Goal: Find specific page/section: Find specific page/section

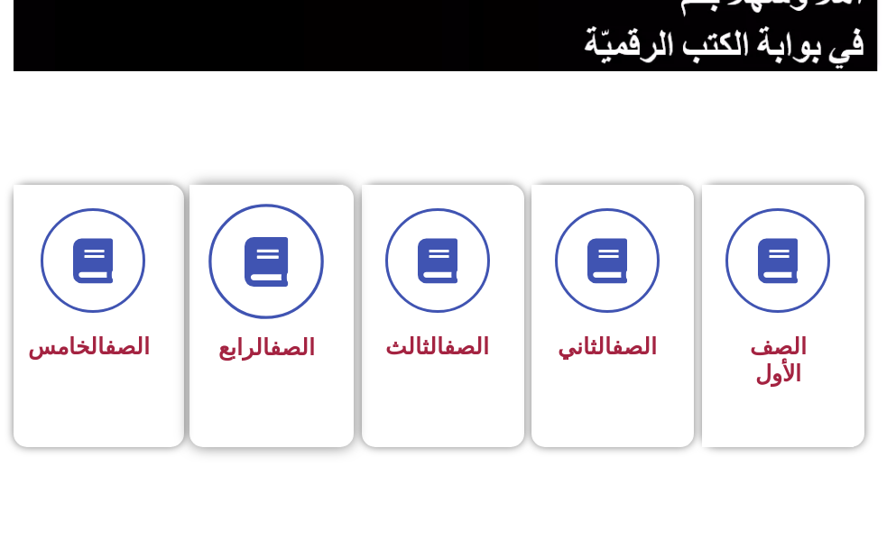
scroll to position [361, 0]
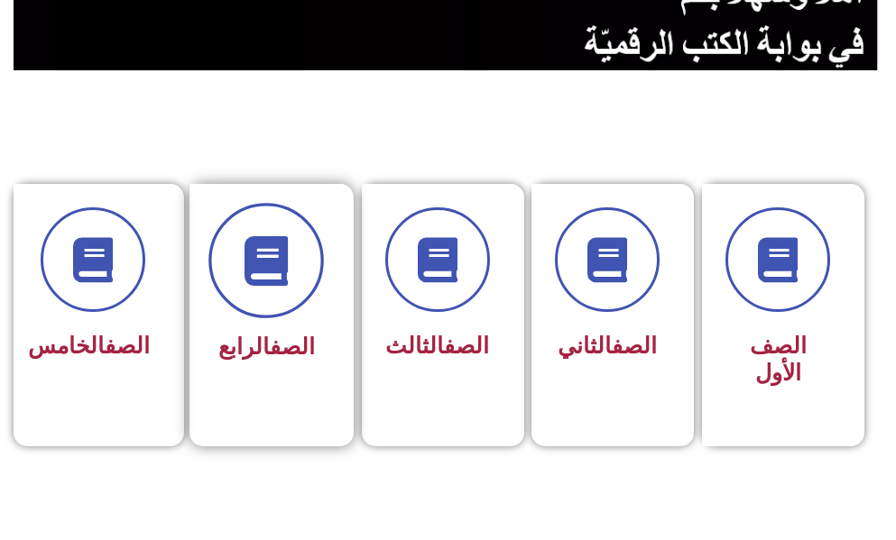
click at [283, 279] on icon at bounding box center [267, 260] width 50 height 50
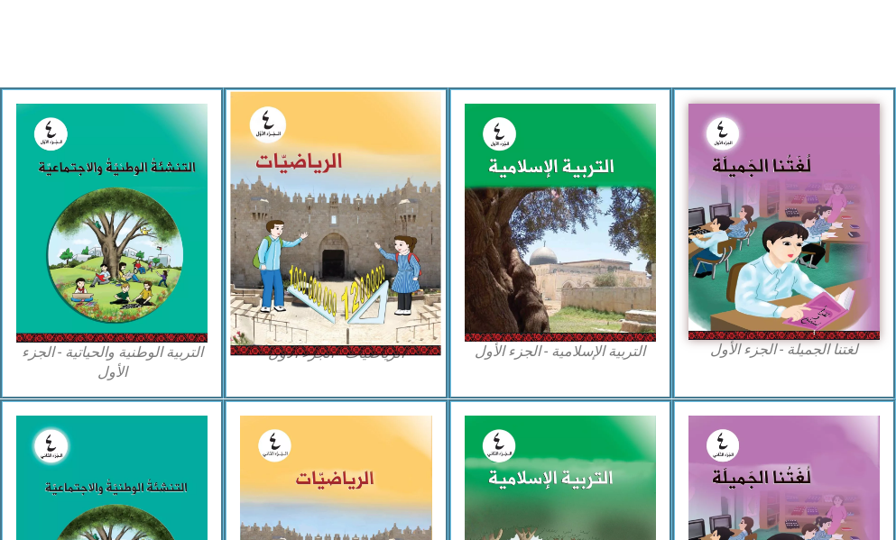
scroll to position [541, 0]
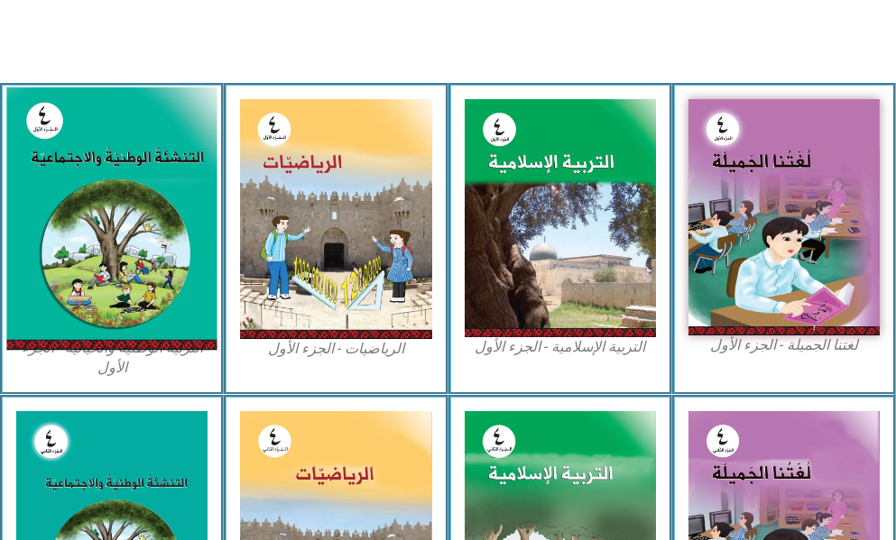
click at [124, 231] on img at bounding box center [111, 219] width 210 height 263
click at [123, 226] on img at bounding box center [111, 219] width 210 height 263
click at [111, 246] on img at bounding box center [111, 219] width 210 height 263
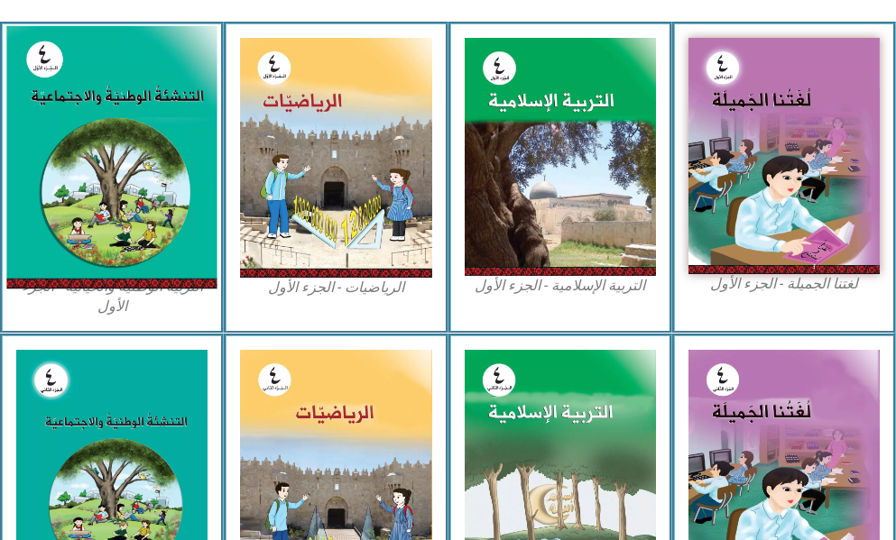
scroll to position [632, 0]
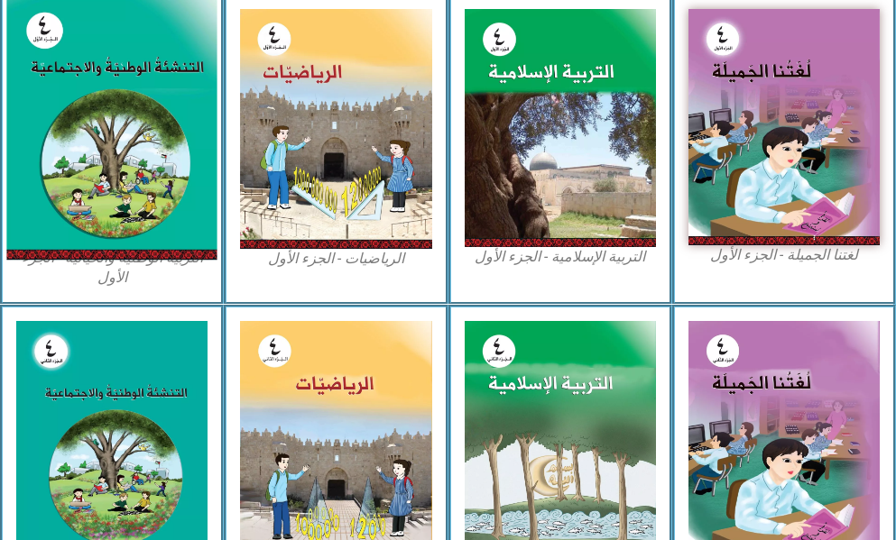
click at [98, 177] on img at bounding box center [111, 128] width 210 height 263
click at [132, 142] on img at bounding box center [111, 128] width 210 height 263
click at [132, 146] on img at bounding box center [111, 128] width 210 height 263
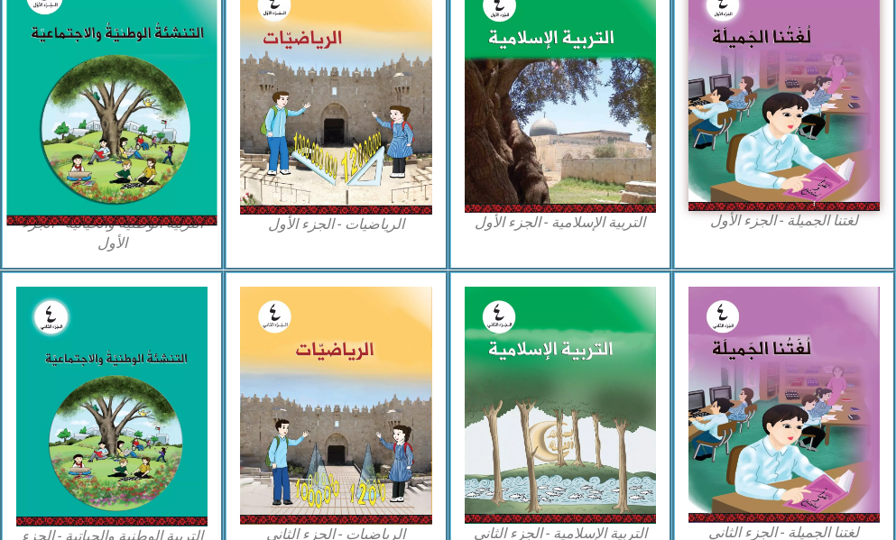
scroll to position [722, 0]
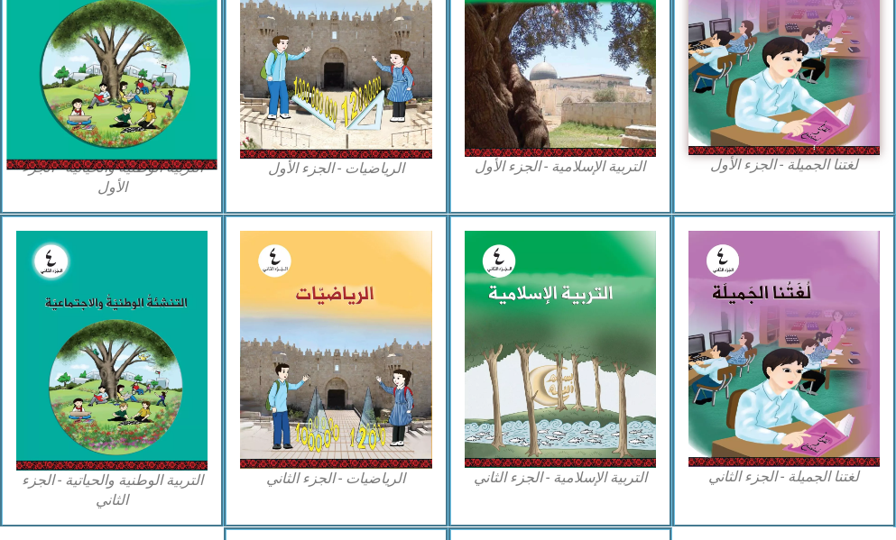
click at [96, 100] on img at bounding box center [111, 38] width 210 height 263
click at [122, 86] on img at bounding box center [111, 38] width 210 height 263
click at [119, 85] on img at bounding box center [111, 38] width 210 height 263
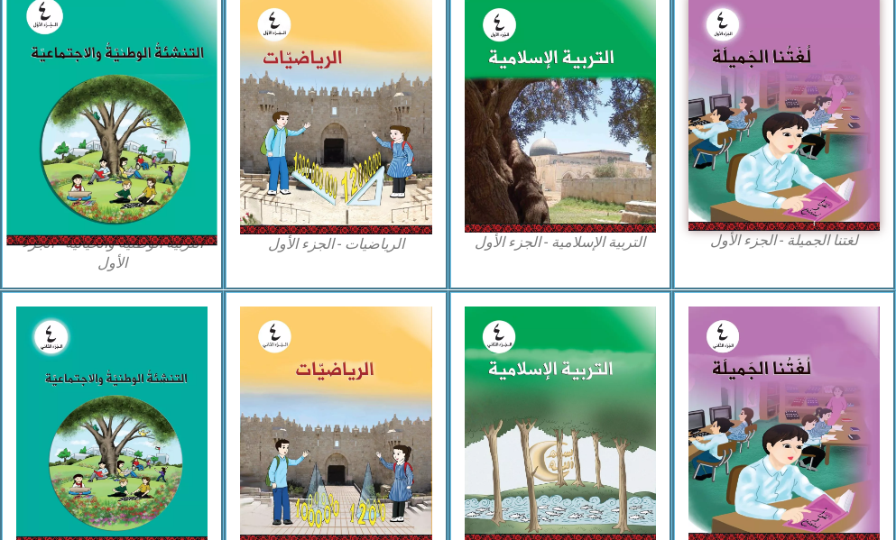
scroll to position [451, 0]
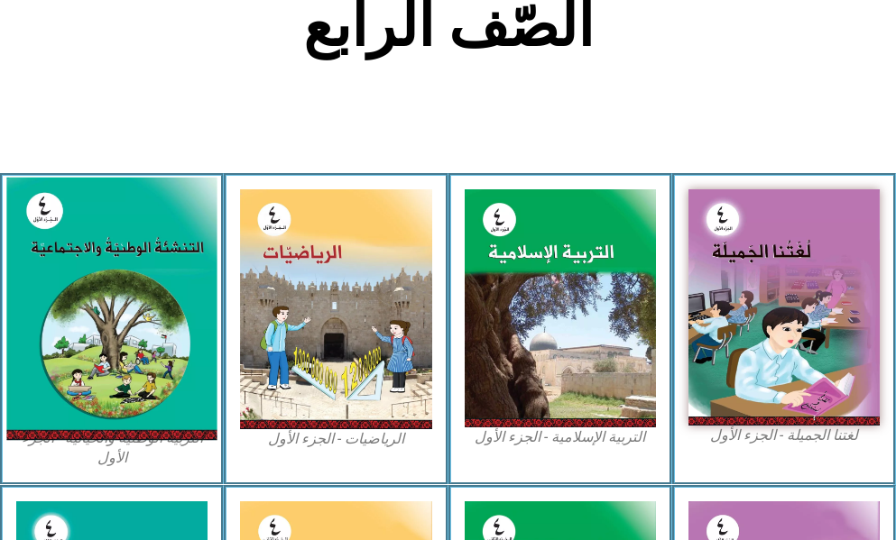
click at [74, 195] on img at bounding box center [111, 309] width 210 height 263
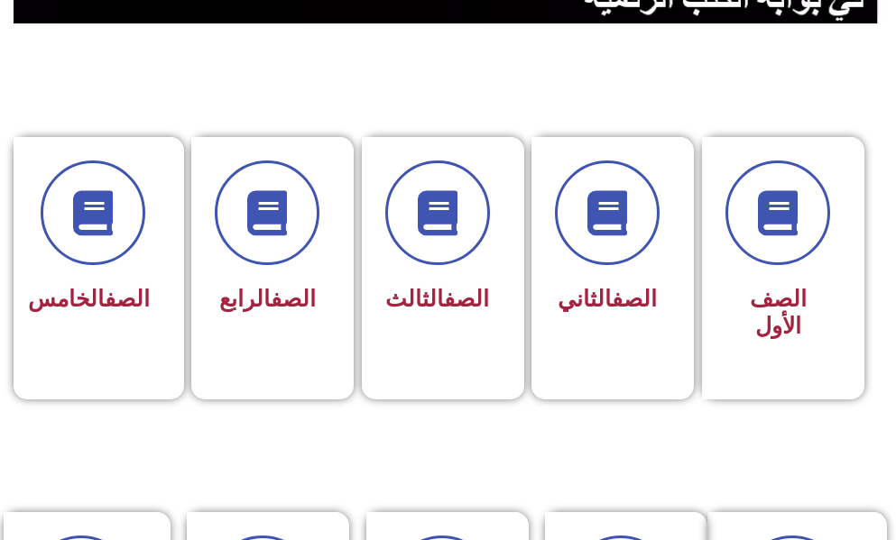
scroll to position [451, 0]
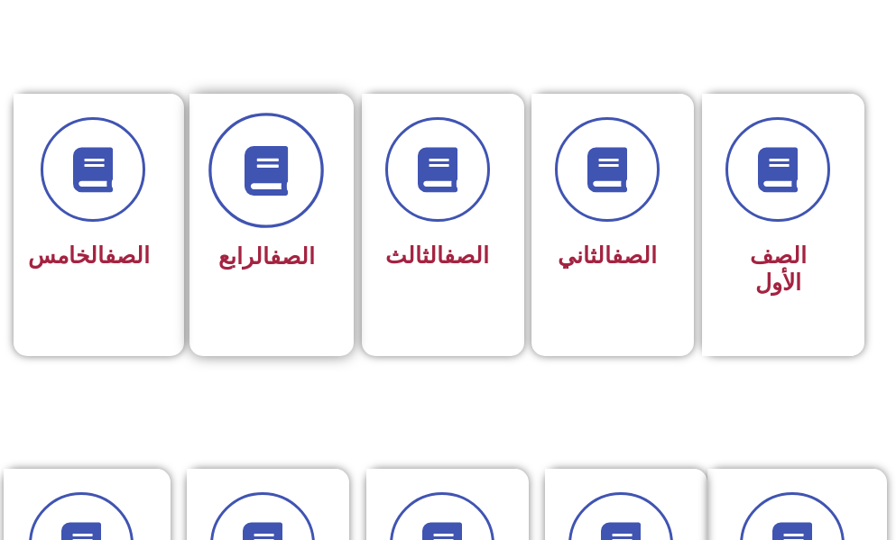
click at [289, 180] on icon at bounding box center [267, 170] width 50 height 50
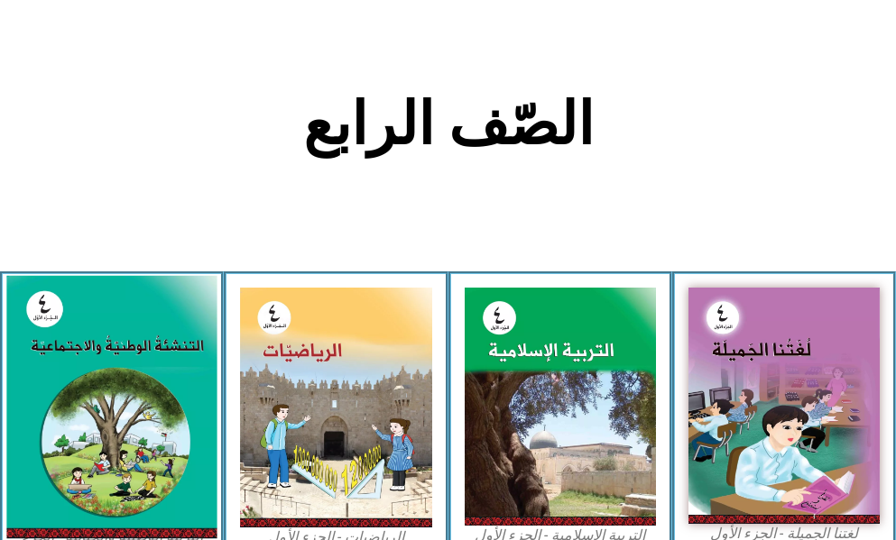
scroll to position [361, 0]
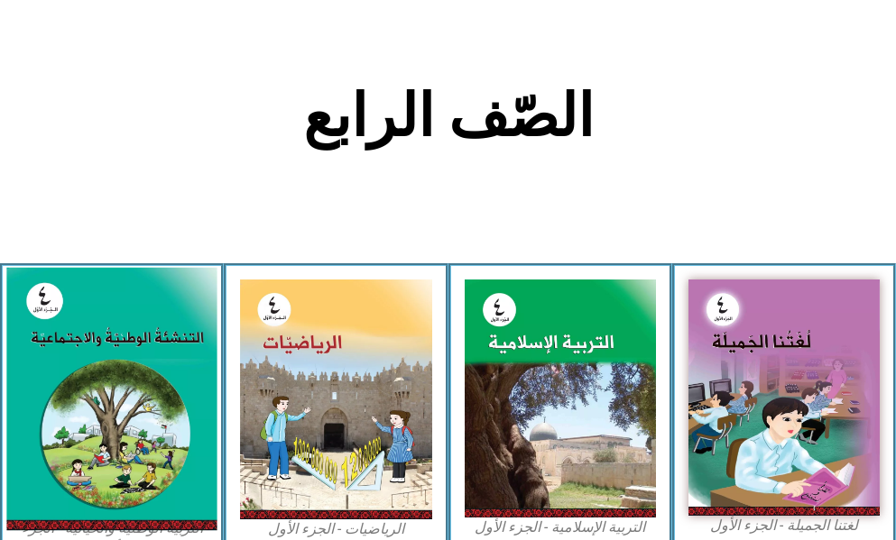
click at [115, 352] on img at bounding box center [111, 399] width 210 height 263
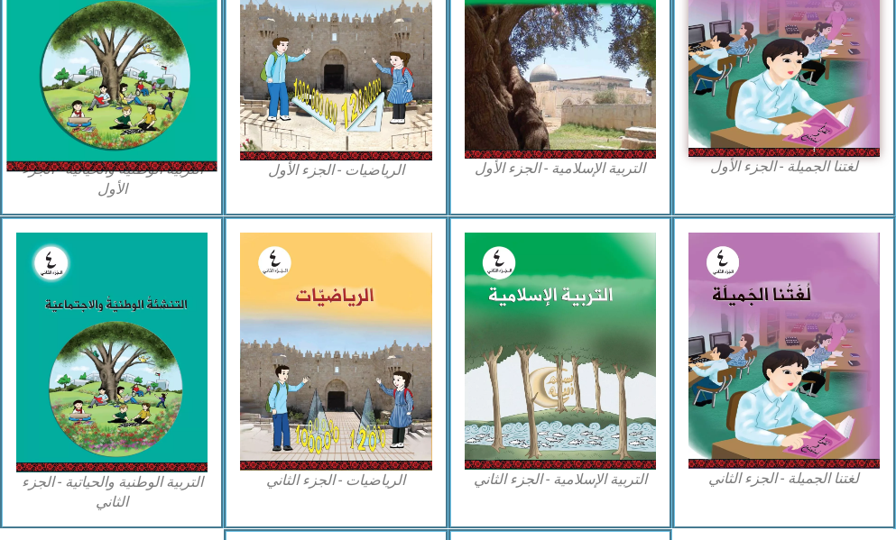
scroll to position [722, 0]
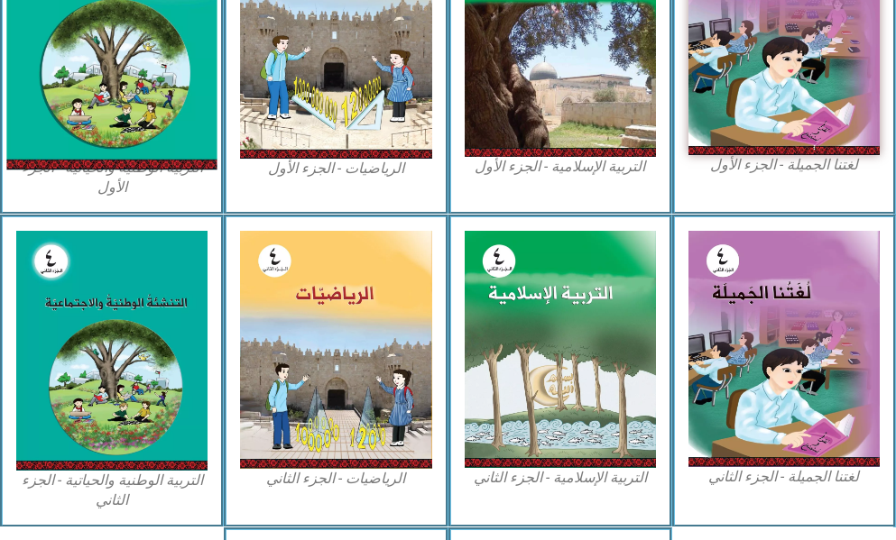
click at [156, 122] on img at bounding box center [111, 38] width 210 height 263
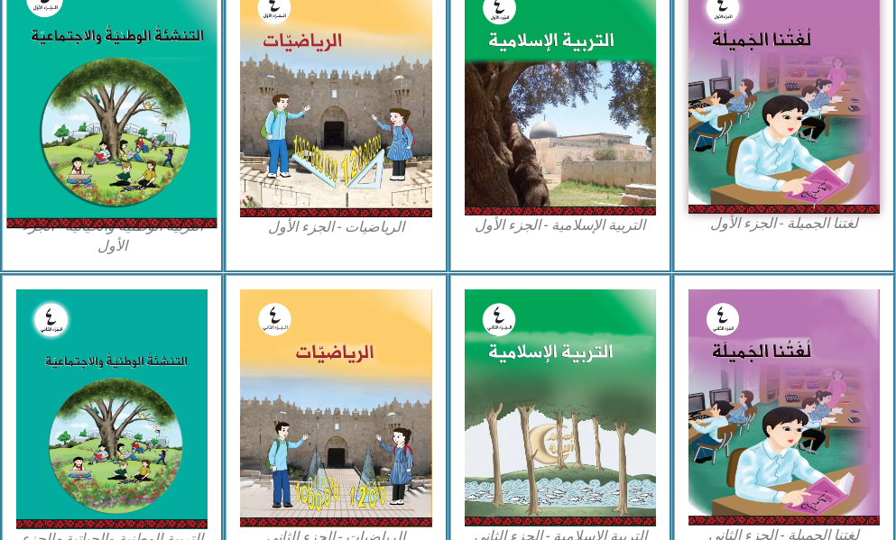
scroll to position [632, 0]
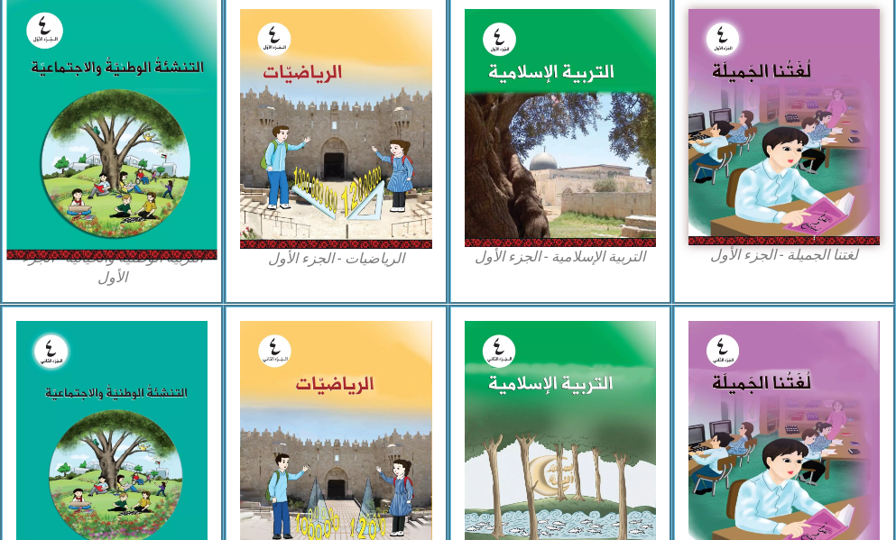
click at [141, 134] on img at bounding box center [111, 128] width 210 height 263
click at [140, 134] on img at bounding box center [111, 128] width 210 height 263
click at [139, 134] on img at bounding box center [111, 128] width 210 height 263
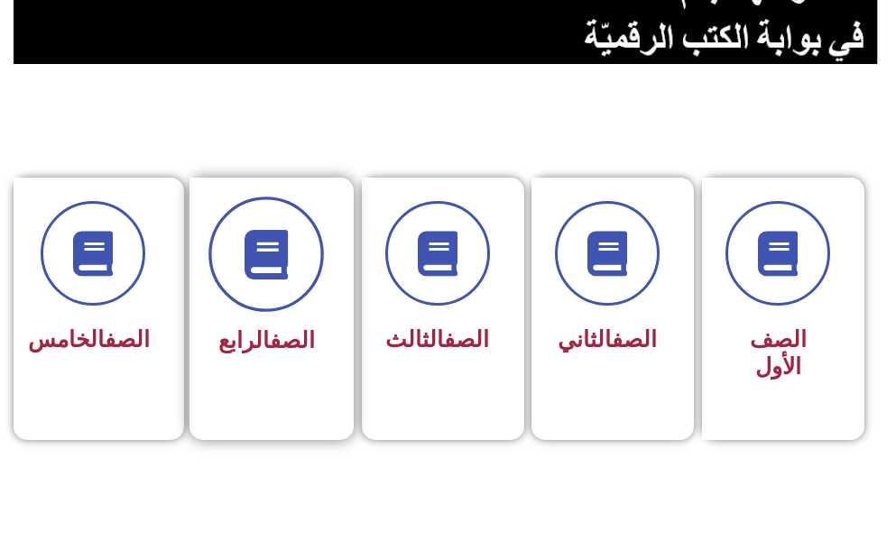
scroll to position [451, 0]
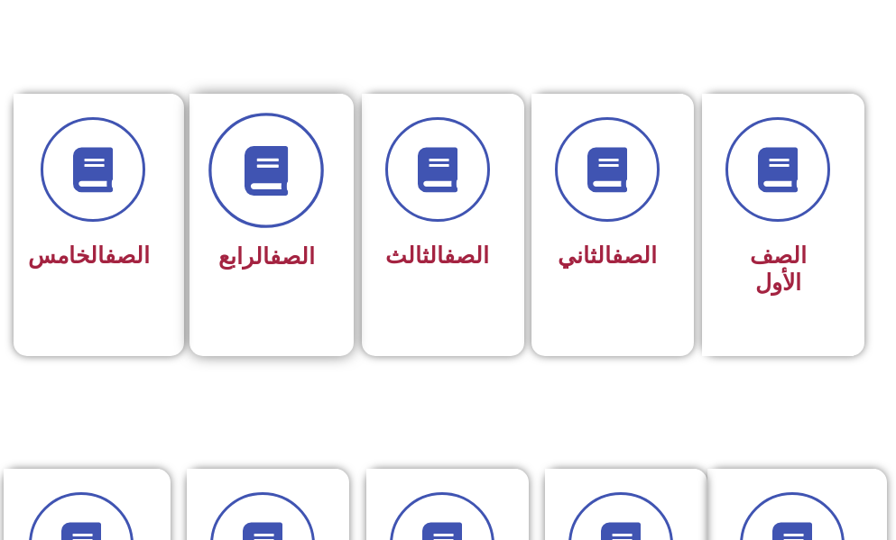
click at [281, 142] on span at bounding box center [265, 170] width 115 height 115
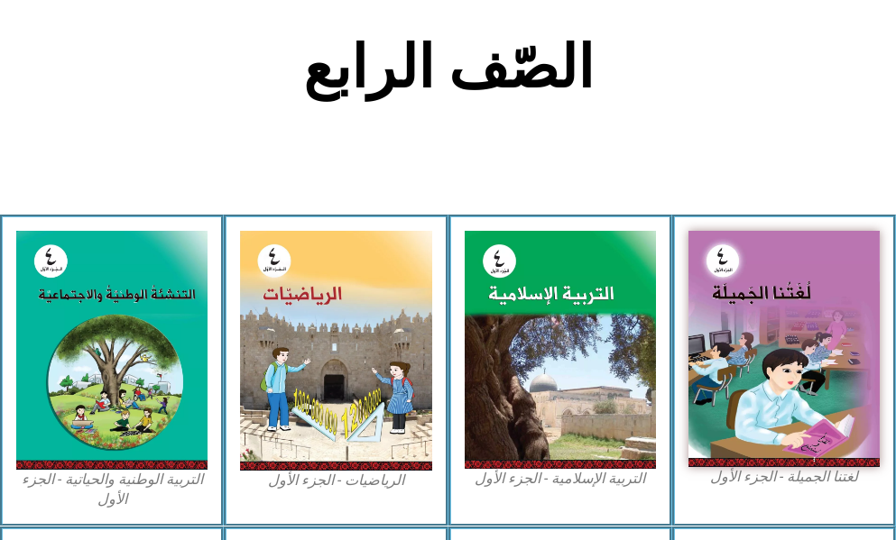
scroll to position [451, 0]
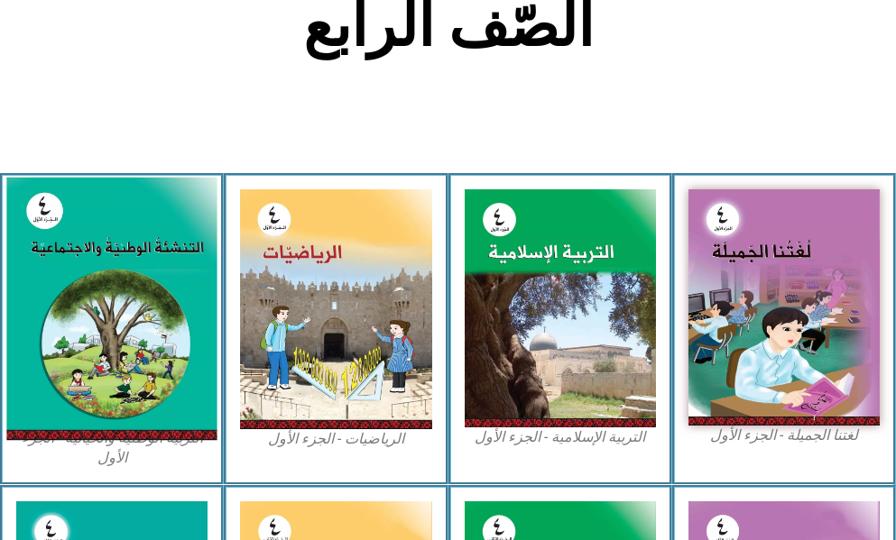
click at [76, 212] on img at bounding box center [111, 309] width 210 height 263
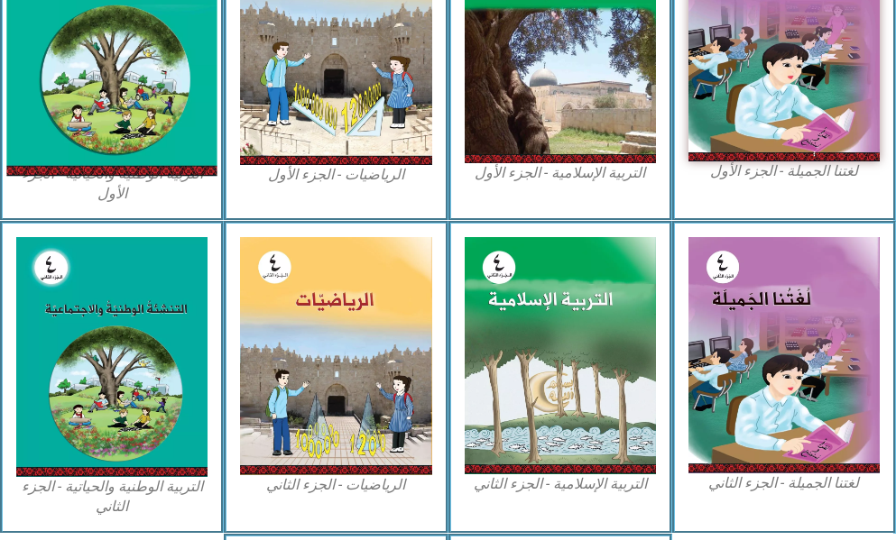
scroll to position [812, 0]
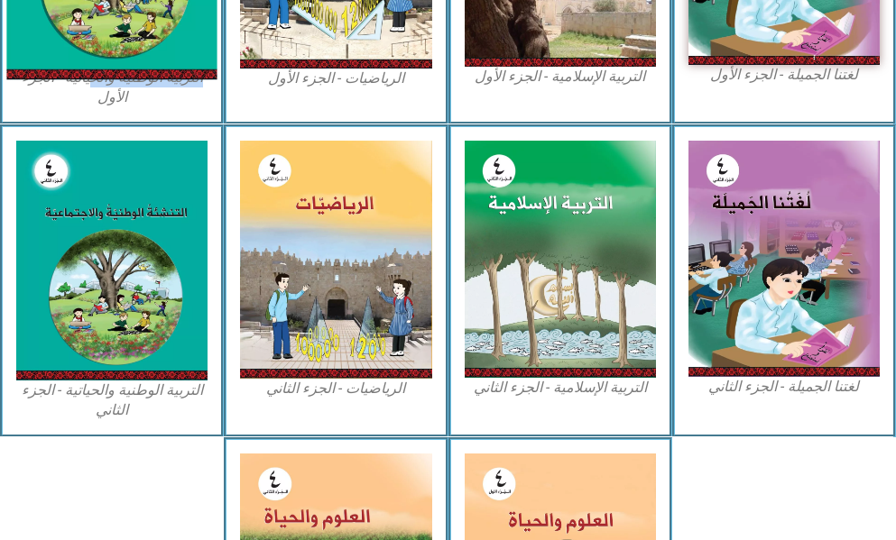
drag, startPoint x: 57, startPoint y: 39, endPoint x: 88, endPoint y: 0, distance: 50.0
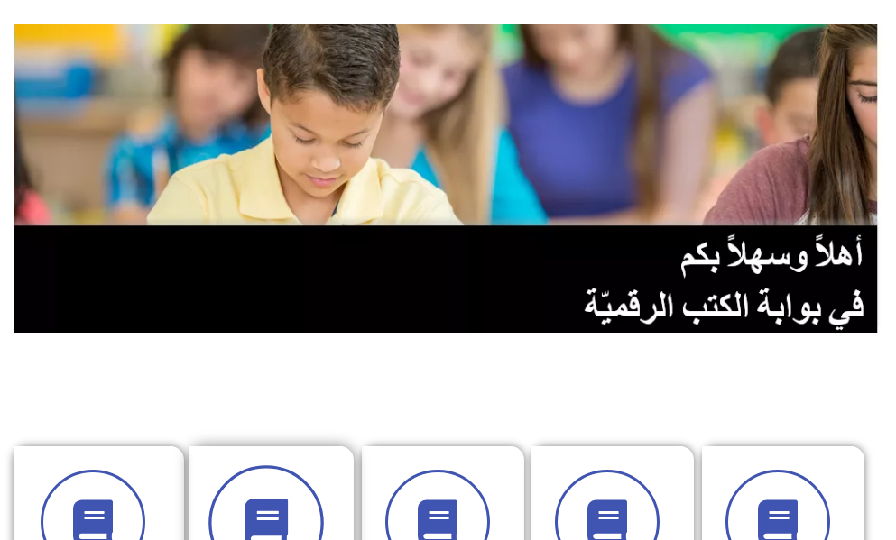
scroll to position [451, 0]
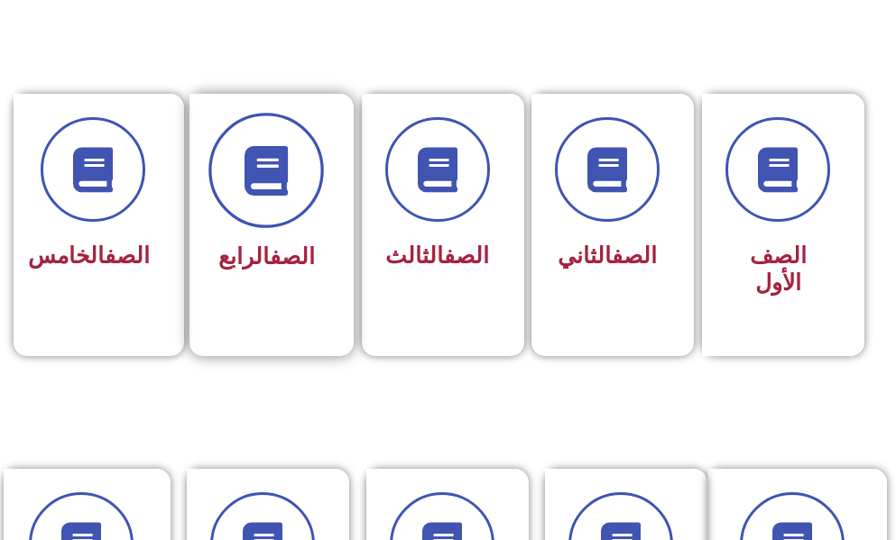
click at [275, 194] on icon at bounding box center [267, 170] width 50 height 50
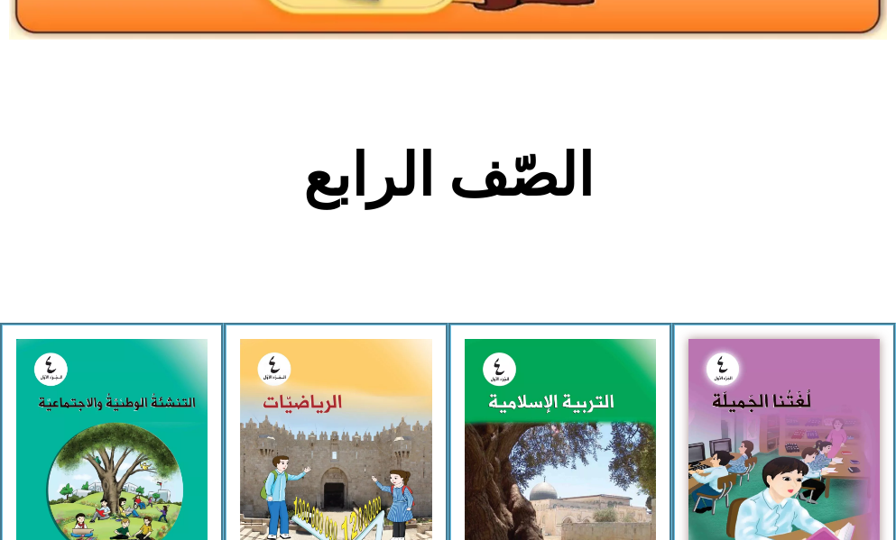
scroll to position [541, 0]
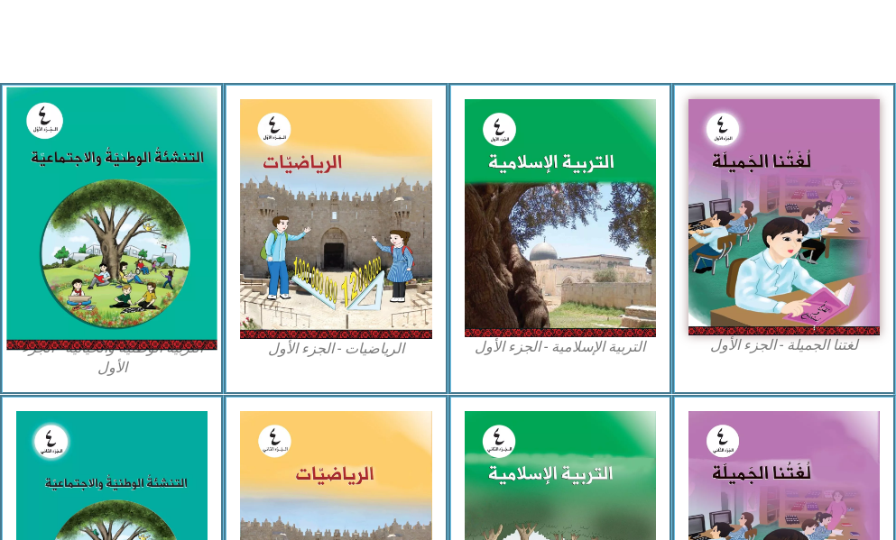
click at [65, 211] on img at bounding box center [111, 219] width 210 height 263
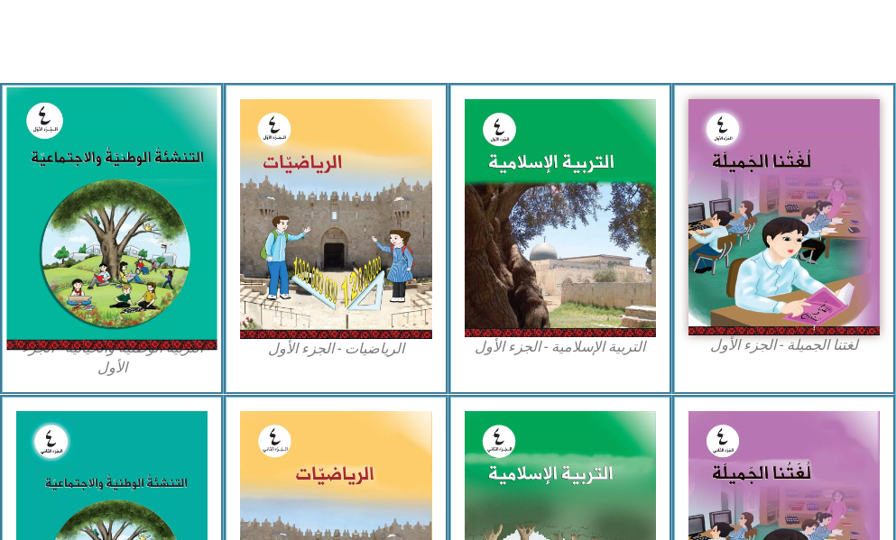
click at [65, 211] on img at bounding box center [111, 219] width 210 height 263
click at [67, 212] on img at bounding box center [111, 219] width 210 height 263
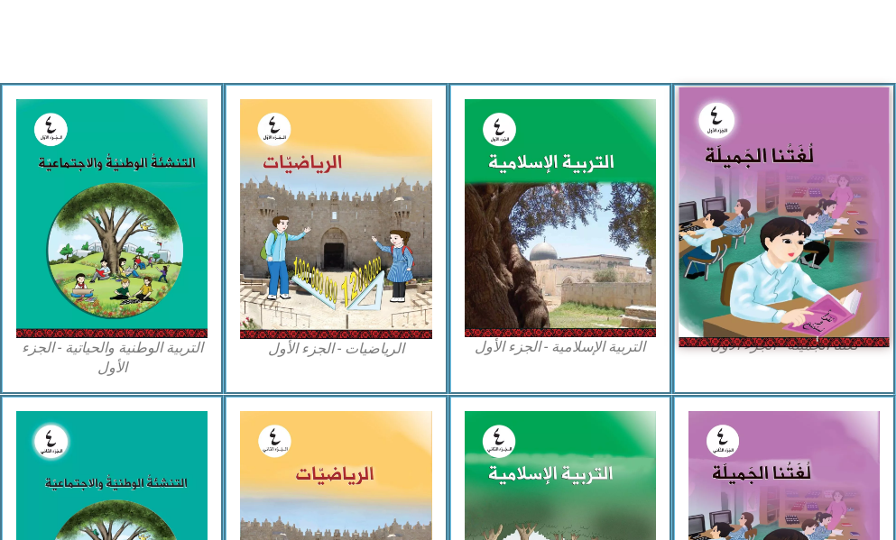
click at [773, 189] on img at bounding box center [784, 218] width 210 height 260
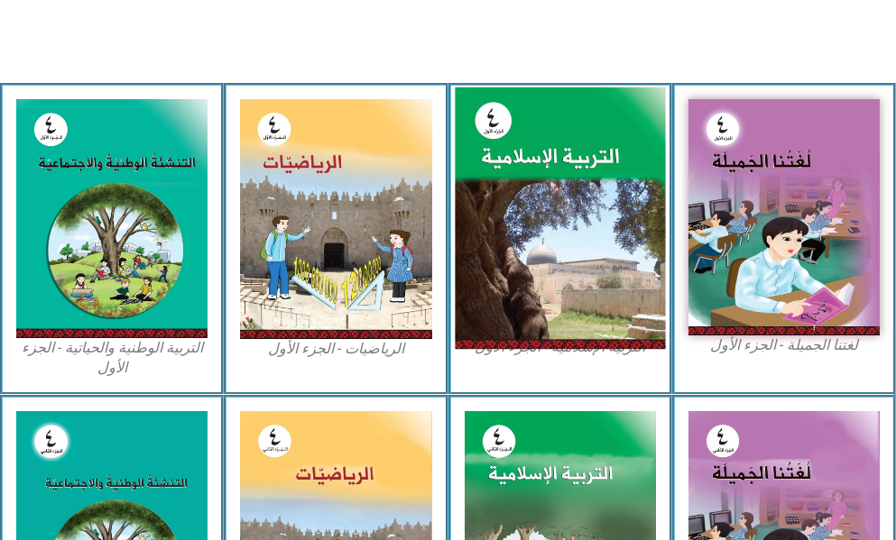
click at [535, 211] on img at bounding box center [560, 219] width 210 height 262
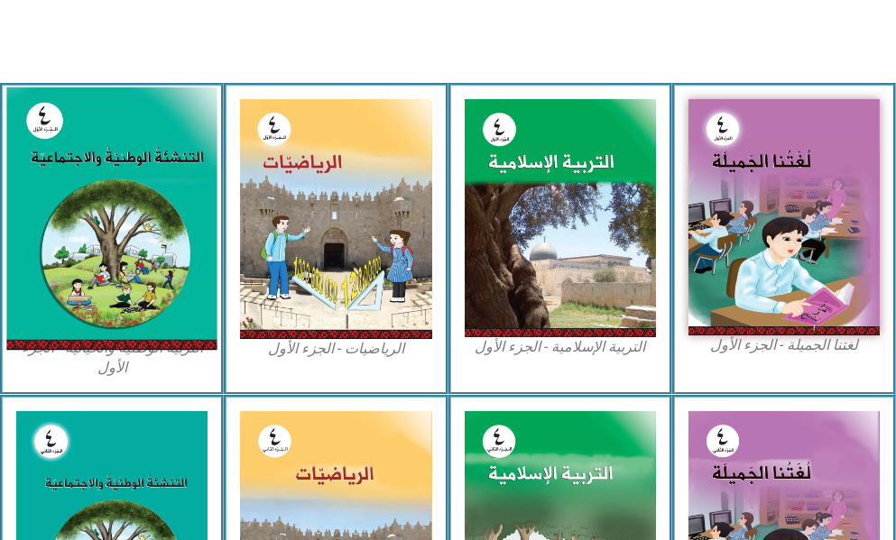
click at [151, 136] on img at bounding box center [111, 219] width 210 height 263
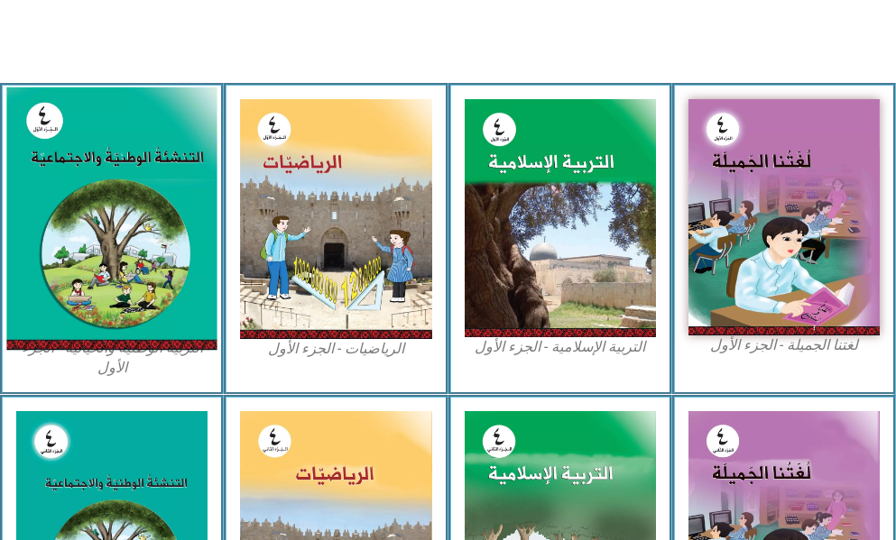
click at [151, 136] on img at bounding box center [111, 219] width 210 height 263
click at [94, 225] on img at bounding box center [111, 219] width 210 height 263
click at [94, 226] on img at bounding box center [111, 219] width 210 height 263
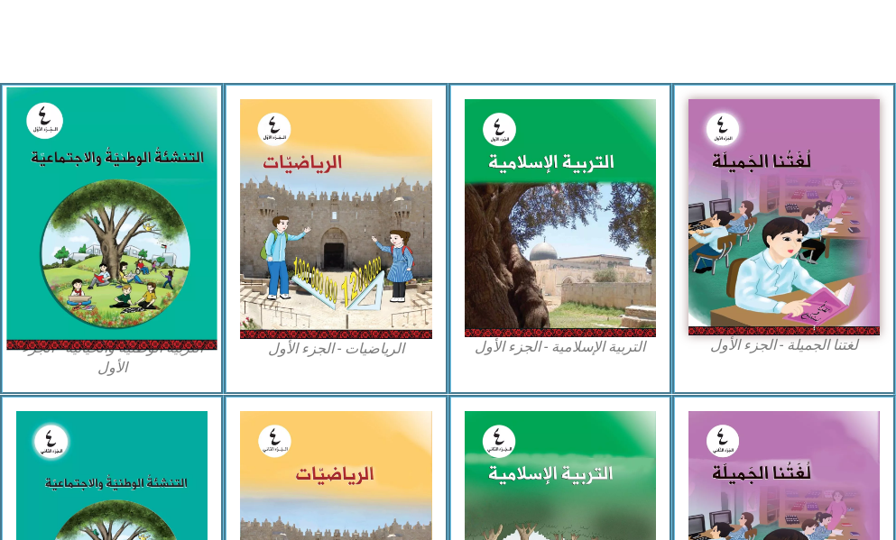
click at [94, 226] on img at bounding box center [111, 219] width 210 height 263
click at [94, 227] on img at bounding box center [111, 219] width 210 height 263
click at [69, 211] on img at bounding box center [111, 219] width 210 height 263
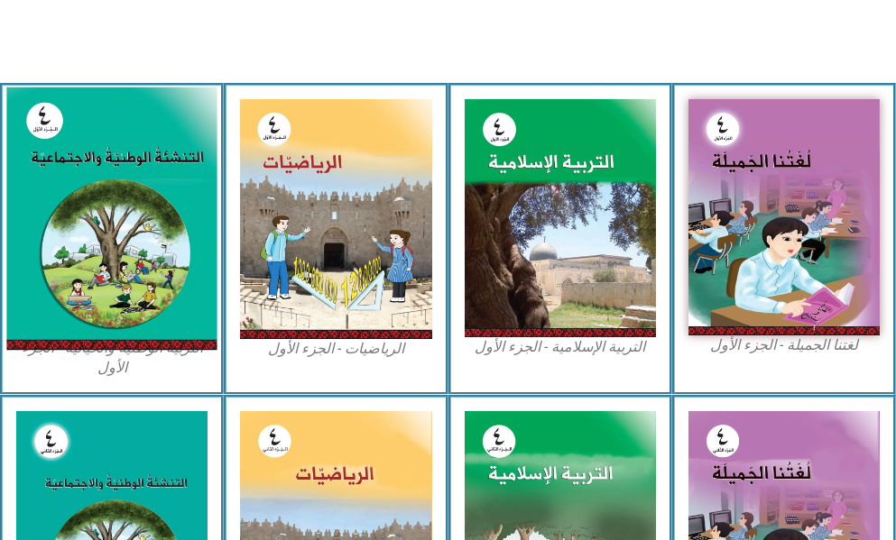
click at [69, 211] on img at bounding box center [111, 219] width 210 height 263
click at [69, 212] on img at bounding box center [111, 219] width 210 height 263
click at [104, 230] on img at bounding box center [111, 219] width 210 height 263
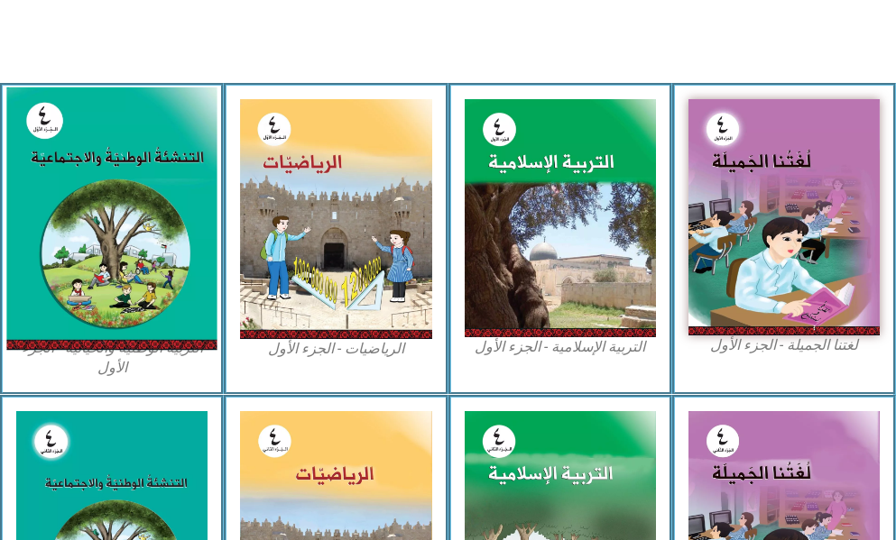
click at [105, 230] on img at bounding box center [111, 219] width 210 height 263
click at [87, 183] on img at bounding box center [111, 219] width 210 height 263
click at [115, 170] on img at bounding box center [111, 219] width 210 height 263
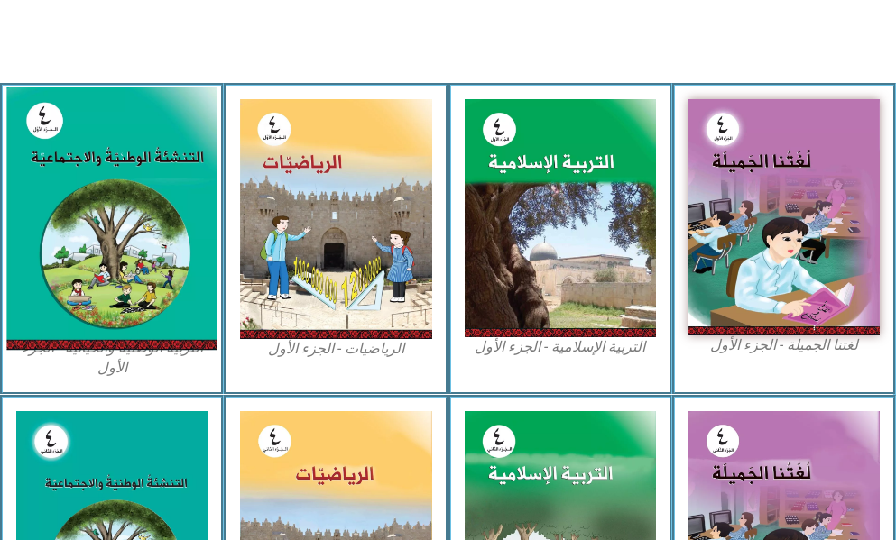
click at [115, 169] on img at bounding box center [111, 219] width 210 height 263
drag, startPoint x: 115, startPoint y: 168, endPoint x: 106, endPoint y: 146, distance: 23.5
click at [115, 162] on img at bounding box center [111, 219] width 210 height 263
click at [106, 148] on img at bounding box center [111, 219] width 210 height 263
click at [105, 148] on img at bounding box center [111, 219] width 210 height 263
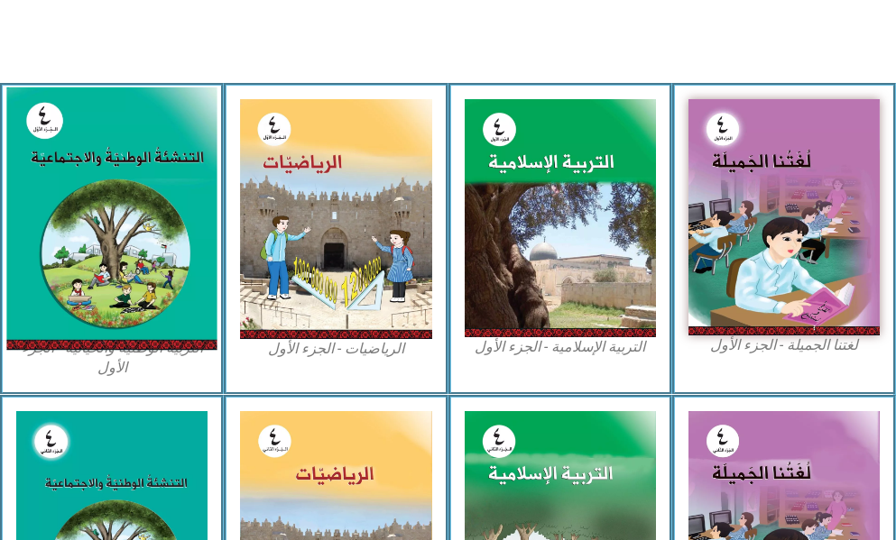
drag, startPoint x: 105, startPoint y: 148, endPoint x: 97, endPoint y: 137, distance: 13.5
click at [101, 143] on img at bounding box center [111, 219] width 210 height 263
